Goal: Navigation & Orientation: Find specific page/section

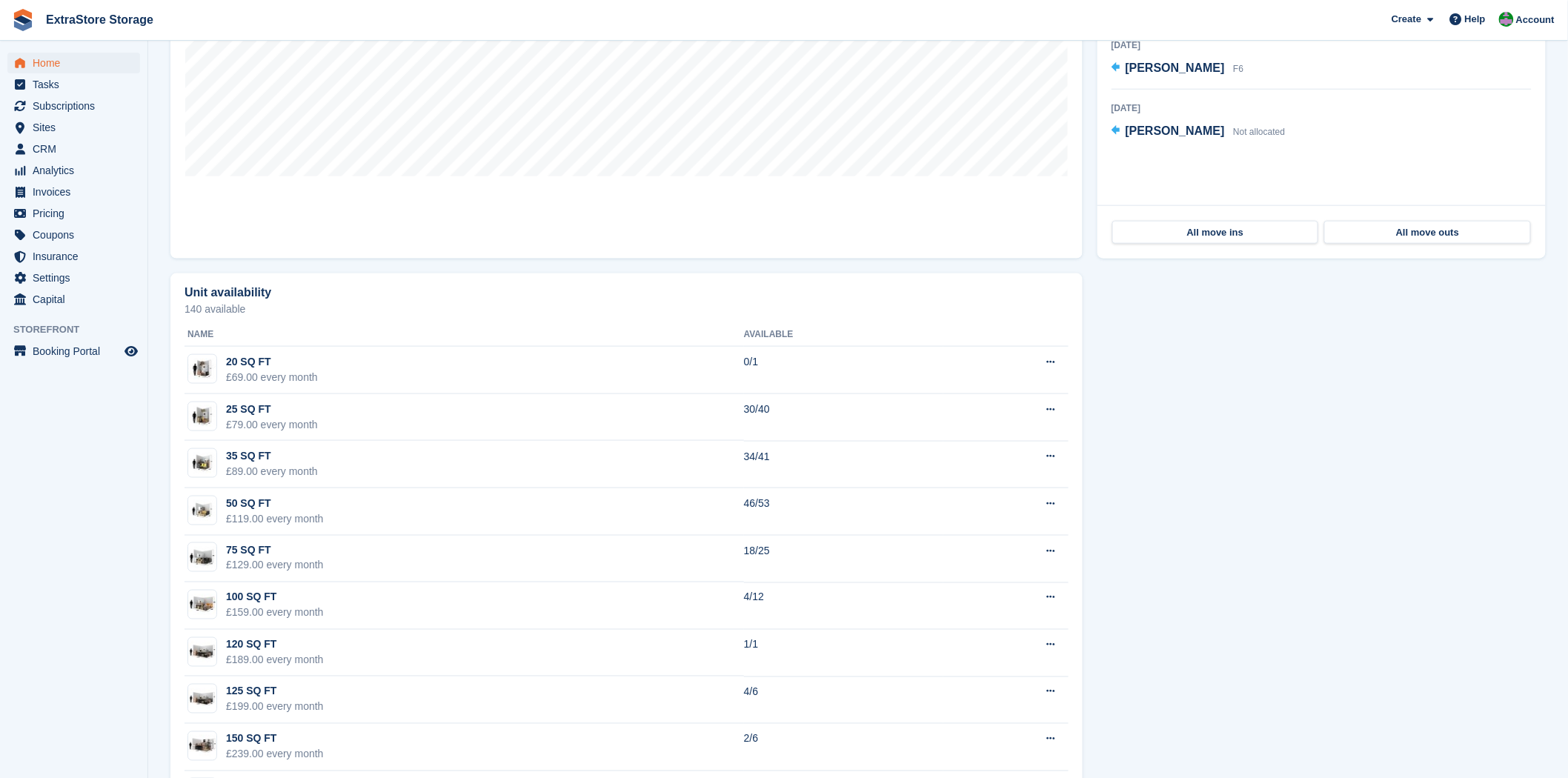
scroll to position [483, 0]
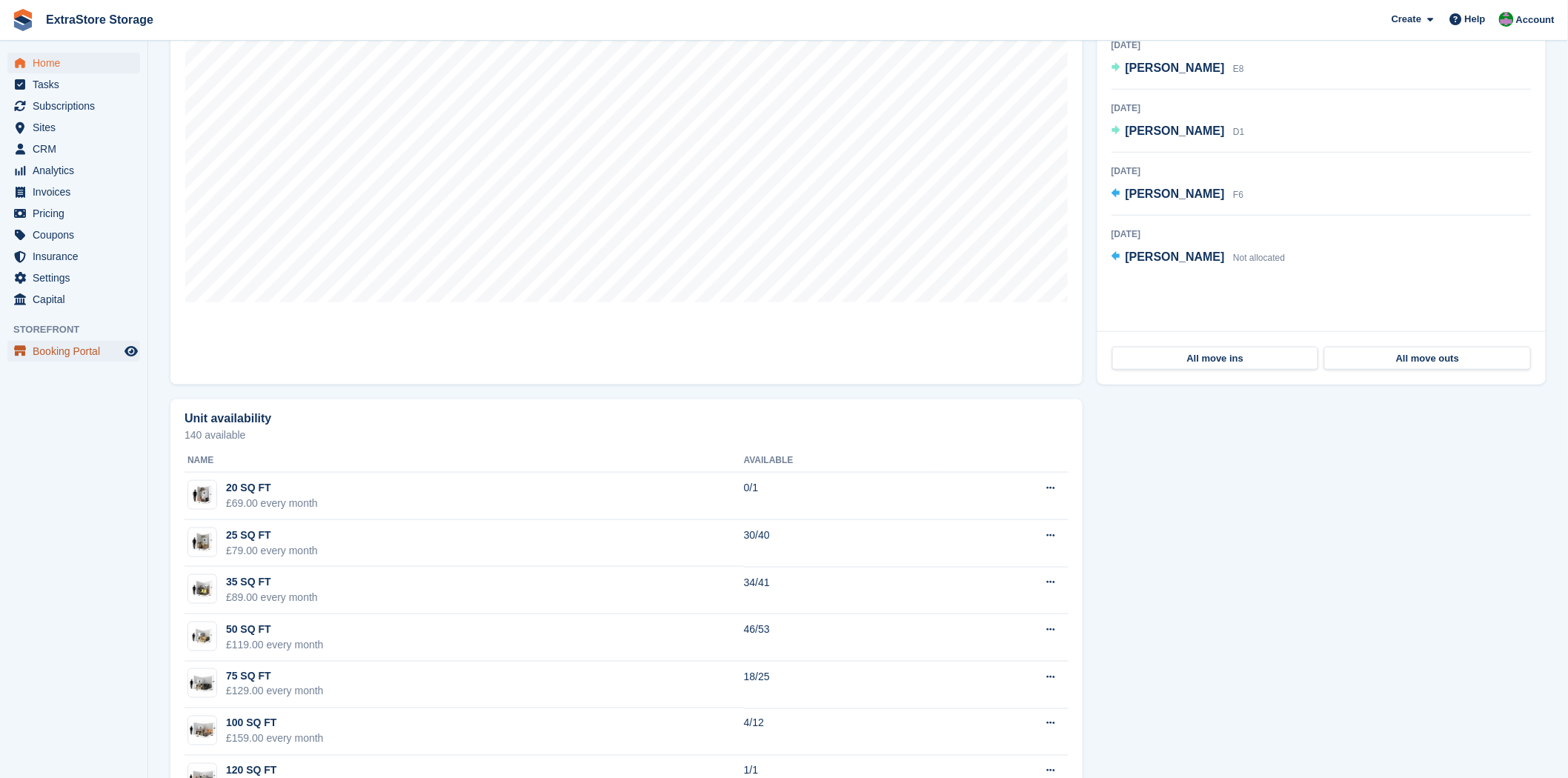
click at [69, 352] on span "Booking Portal" at bounding box center [77, 351] width 89 height 20
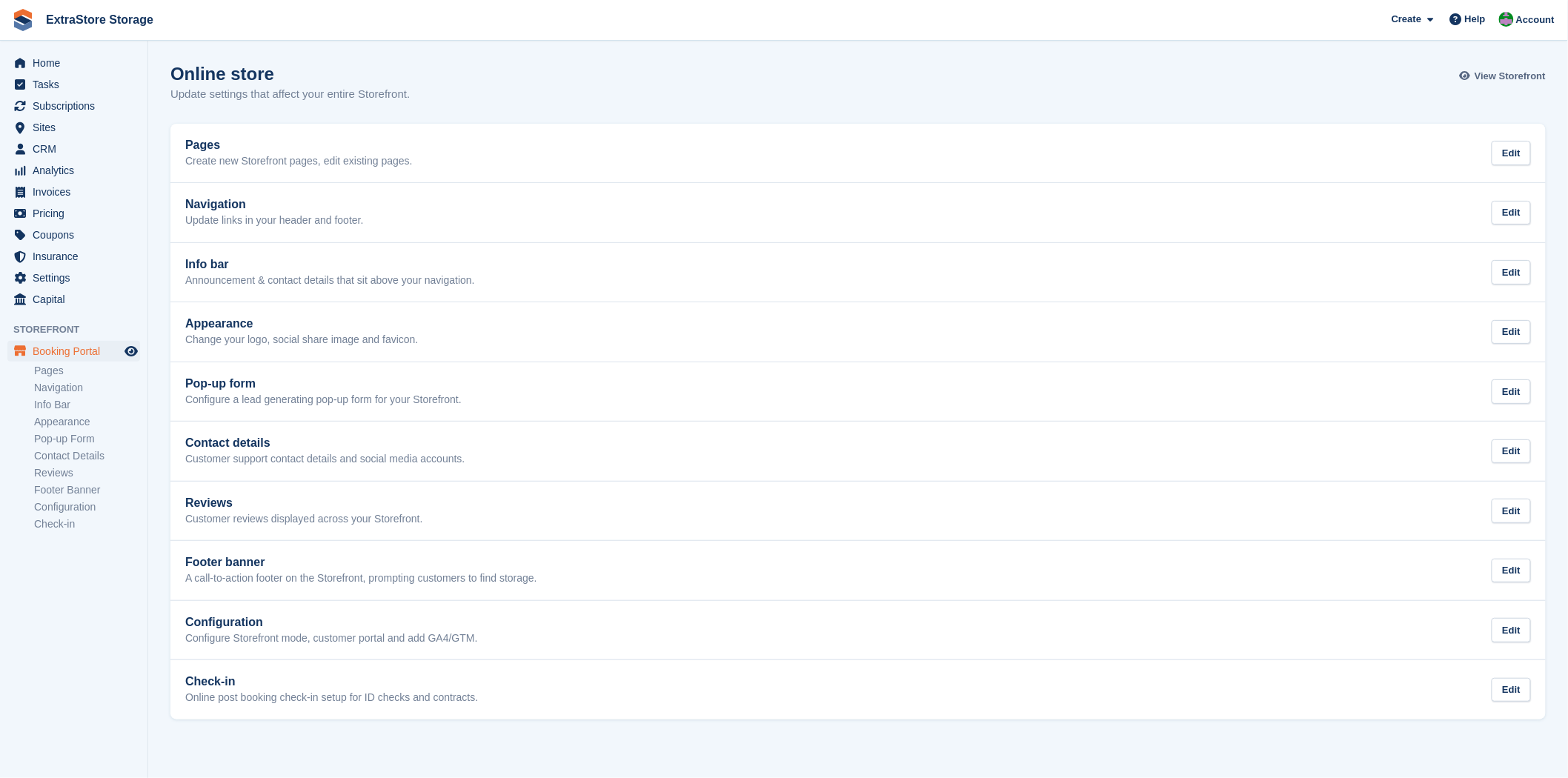
click at [1521, 73] on span "View Storefront" at bounding box center [1510, 76] width 71 height 15
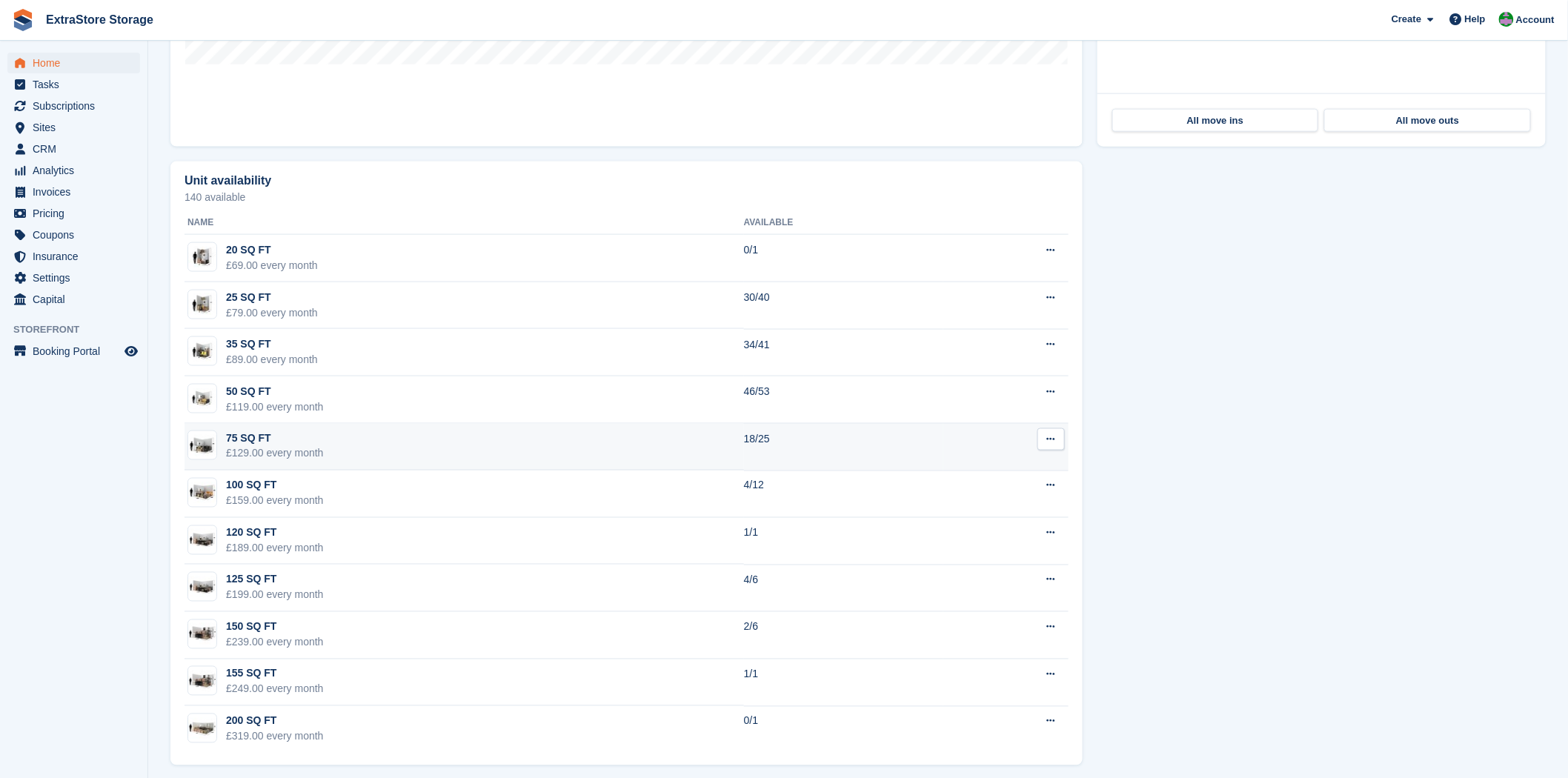
scroll to position [730, 0]
